Goal: Information Seeking & Learning: Learn about a topic

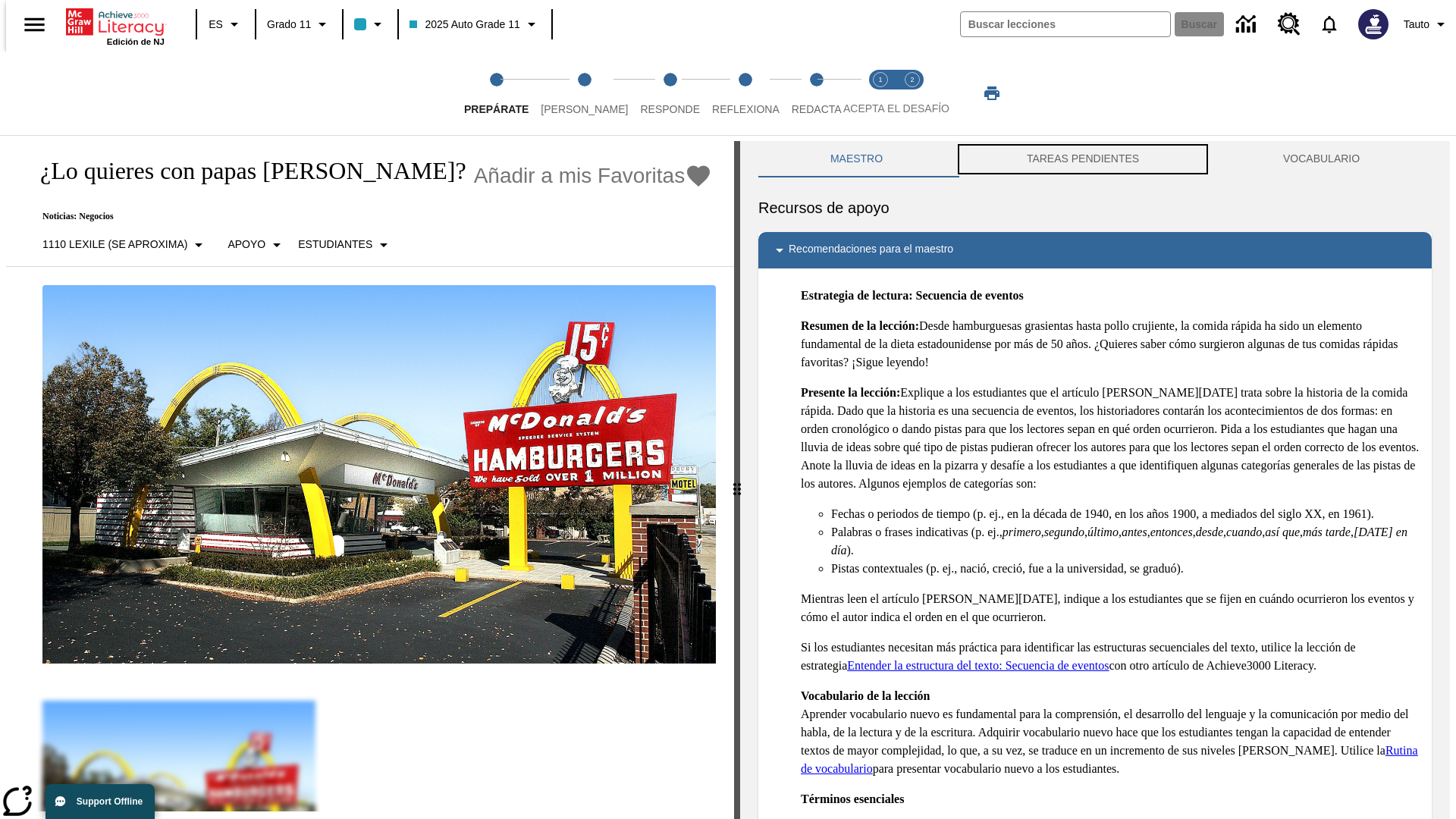
click at [1083, 159] on button "TAREAS PENDIENTES" at bounding box center [1082, 159] width 256 height 36
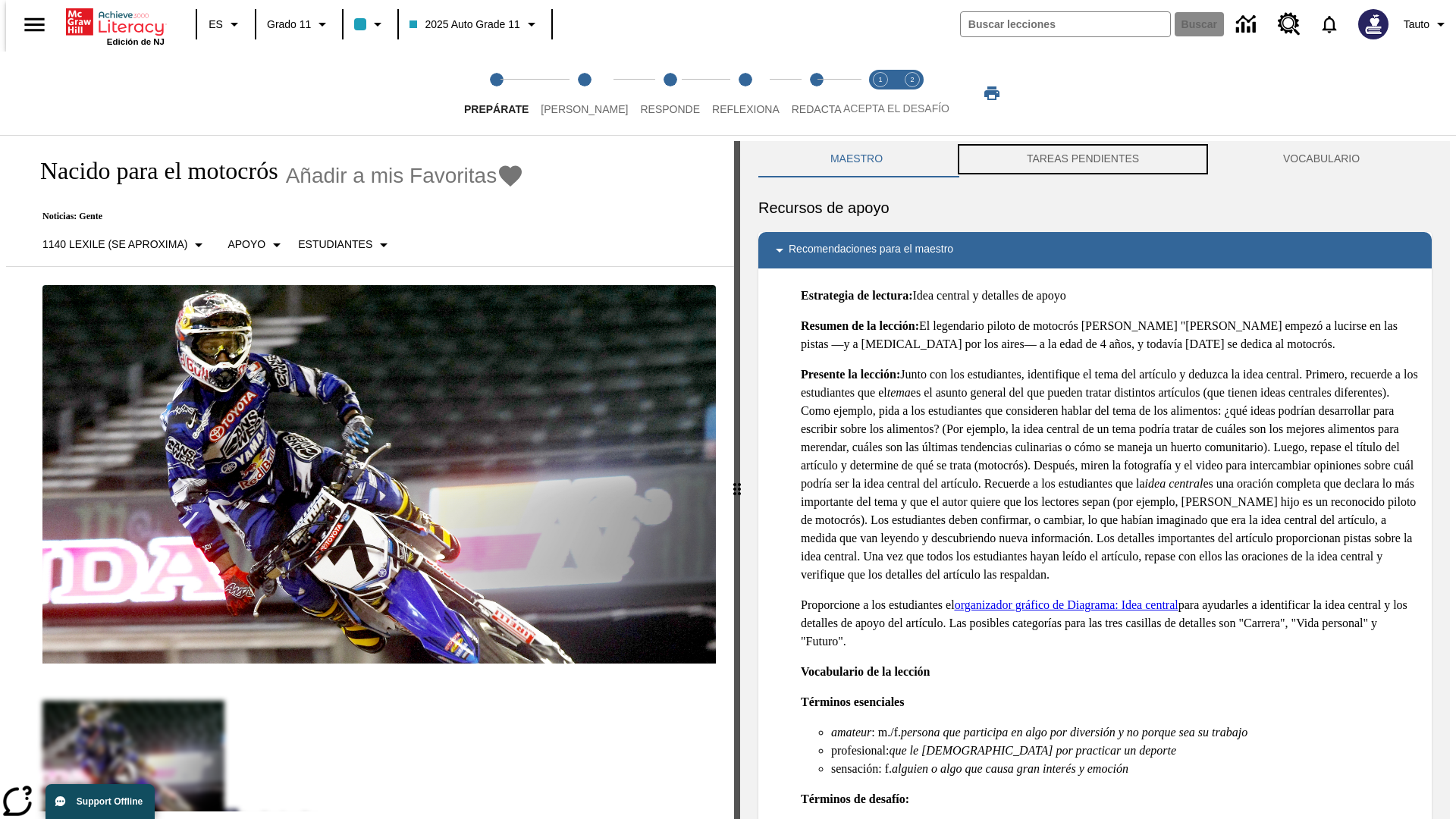
click at [1083, 159] on button "TAREAS PENDIENTES" at bounding box center [1082, 159] width 256 height 36
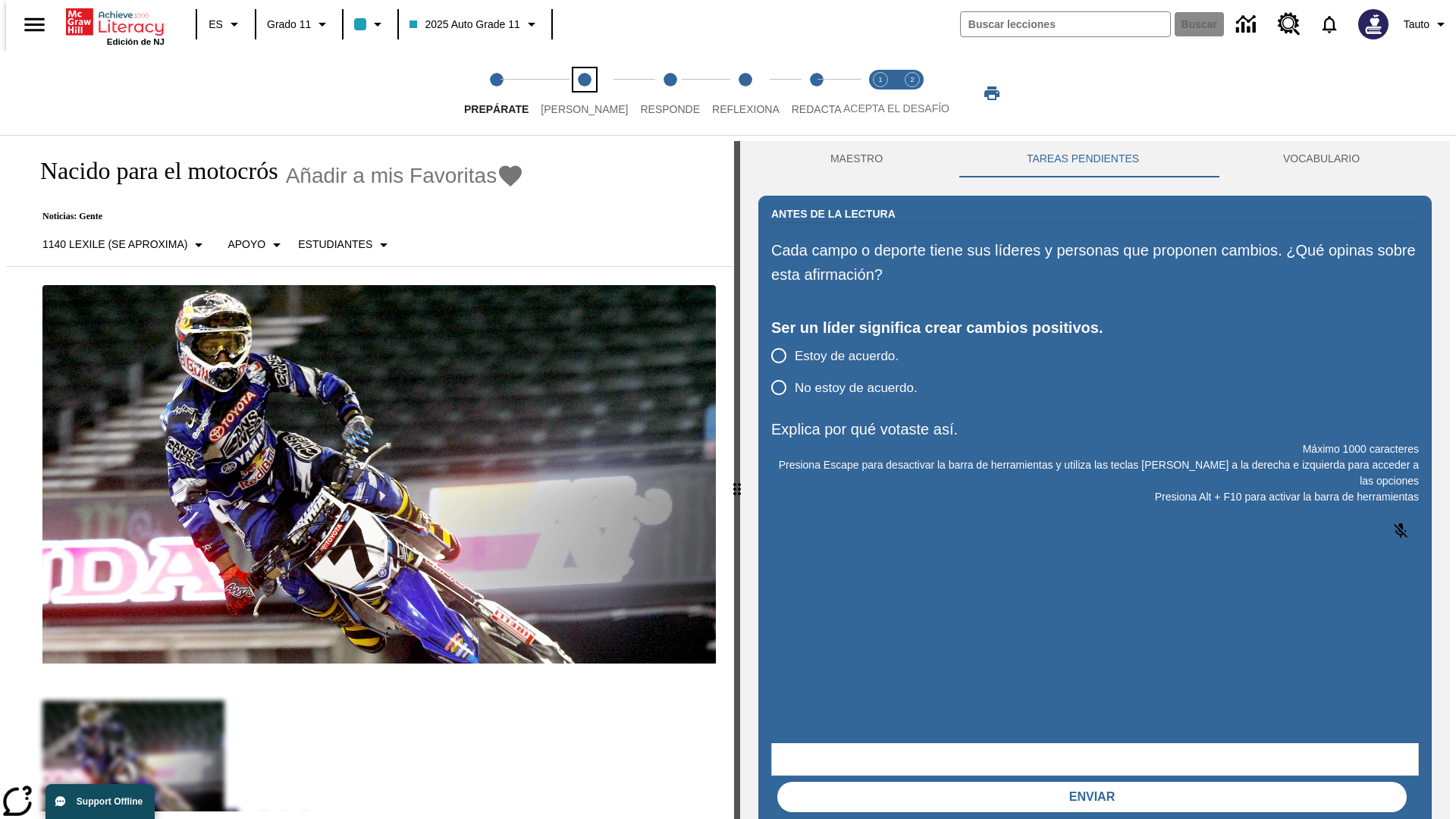
click at [571, 93] on span "[PERSON_NAME]" at bounding box center [584, 103] width 87 height 27
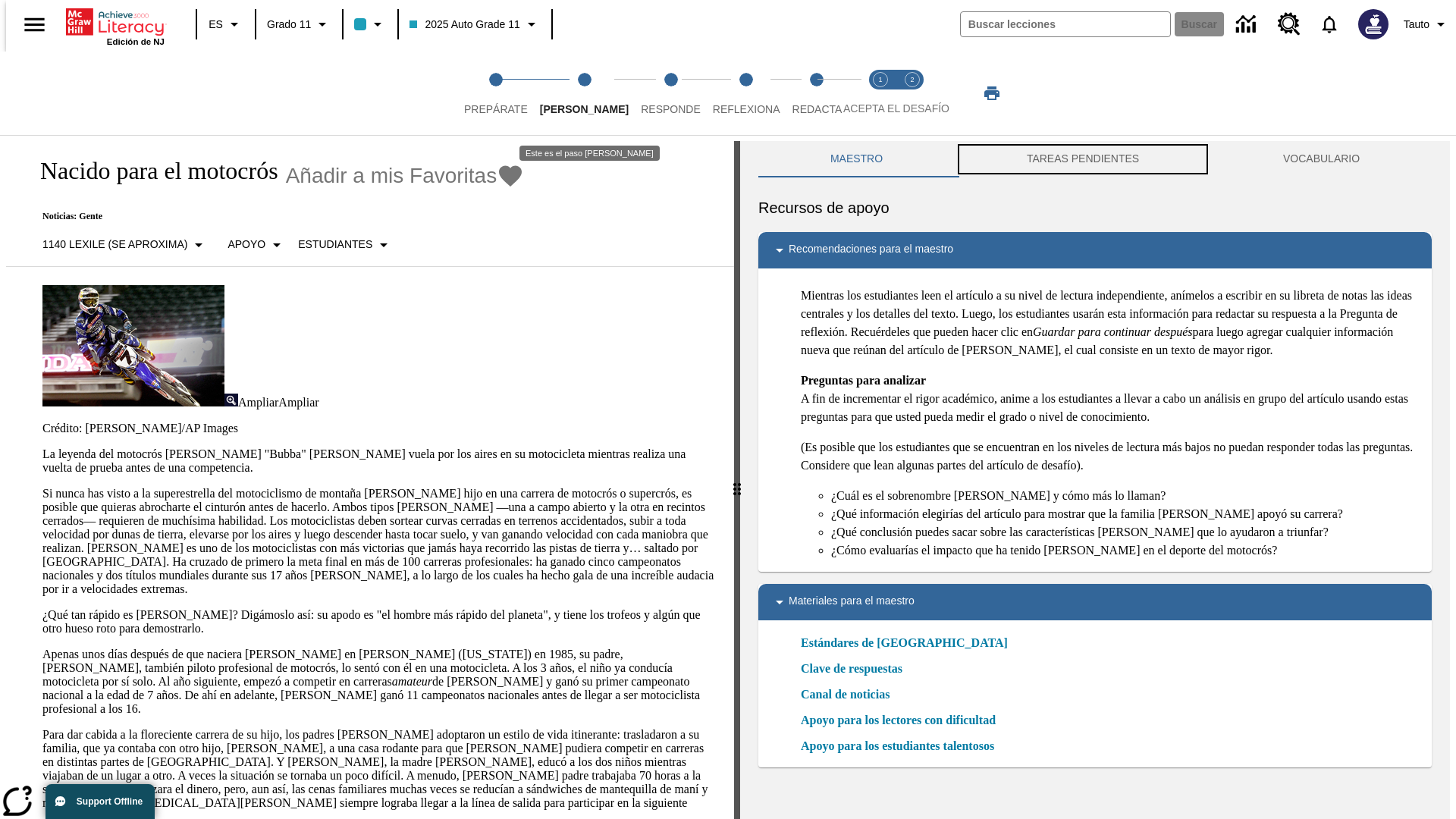
scroll to position [1, 0]
click at [1083, 159] on button "TAREAS PENDIENTES" at bounding box center [1082, 158] width 256 height 36
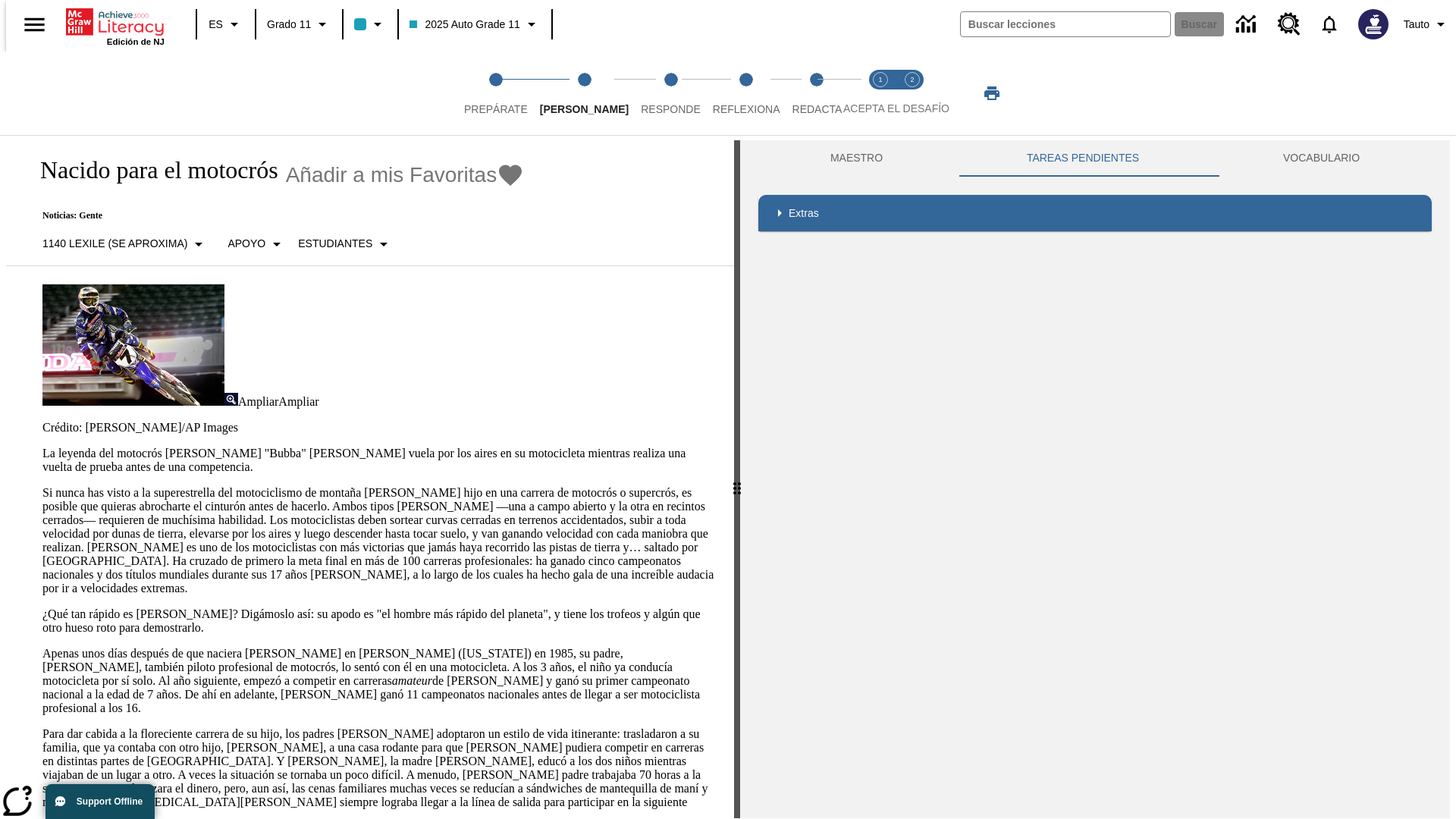
click at [42, 486] on p "Si nunca has visto a la superestrella del motociclismo de montaña [PERSON_NAME]…" at bounding box center [378, 541] width 673 height 109
